Goal: Information Seeking & Learning: Find specific fact

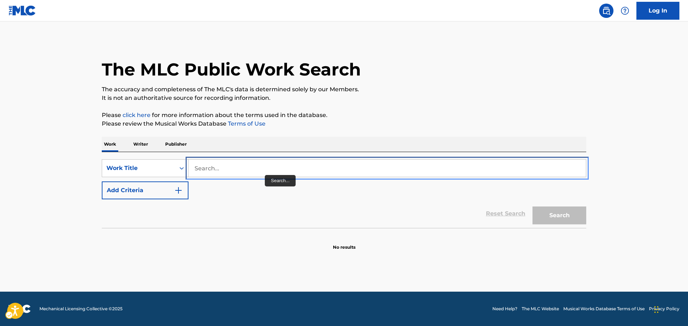
click at [260, 171] on input "Search..." at bounding box center [386, 168] width 397 height 17
type input "e"
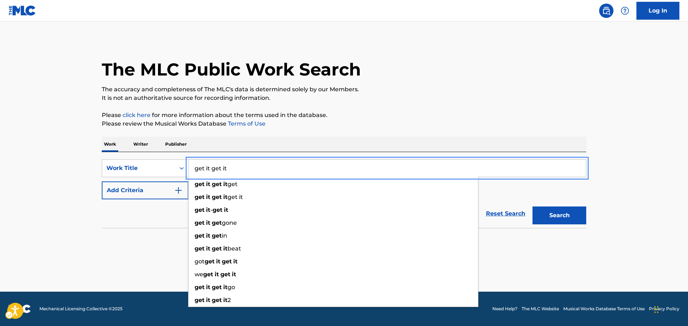
type input "get it get it"
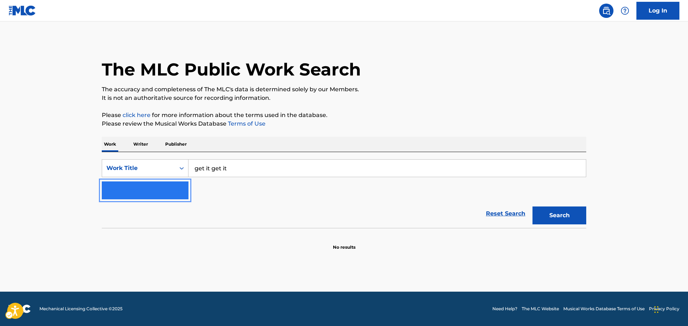
click at [177, 189] on img "Search Form" at bounding box center [178, 190] width 9 height 9
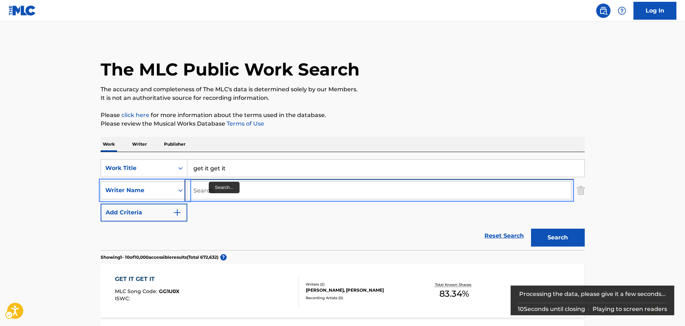
click at [212, 189] on input "Search..." at bounding box center [379, 190] width 384 height 17
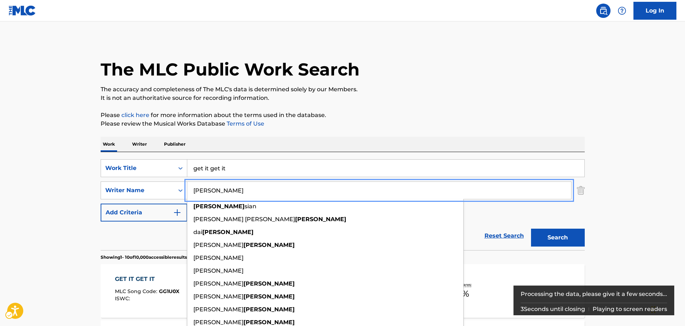
type input "[PERSON_NAME]"
click at [101, 204] on button "Add Criteria" at bounding box center [144, 213] width 87 height 18
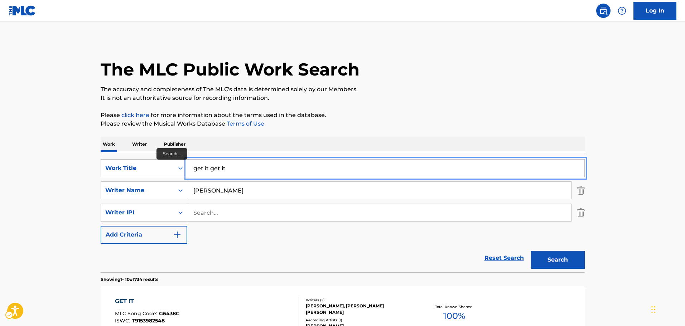
click at [253, 169] on input "get it get it" at bounding box center [385, 168] width 397 height 17
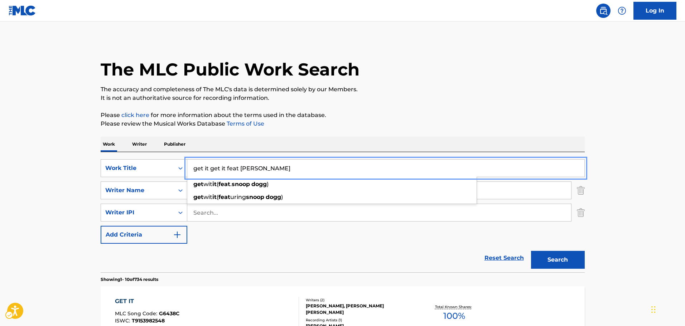
type input "get it get it feat [PERSON_NAME]"
click at [101, 226] on button "Add Criteria" at bounding box center [144, 235] width 87 height 18
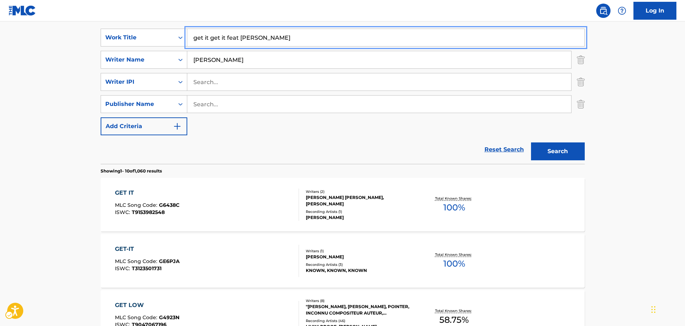
scroll to position [143, 0]
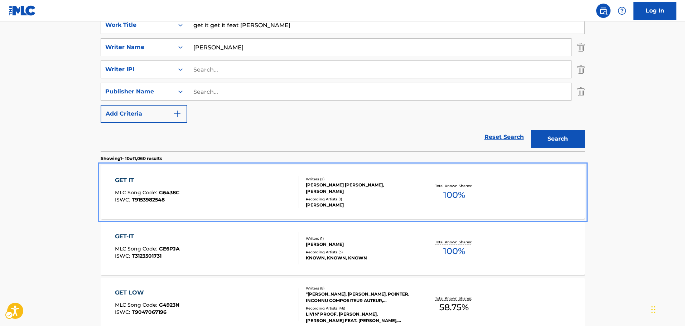
click at [129, 182] on div "GET IT" at bounding box center [147, 180] width 64 height 9
